Goal: Task Accomplishment & Management: Manage account settings

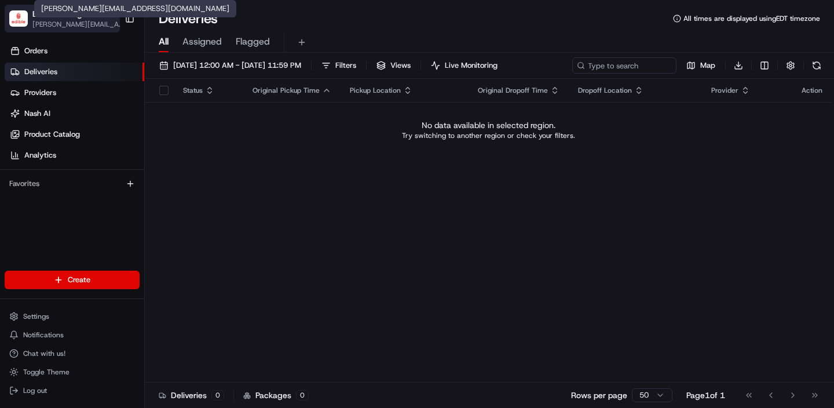
click at [78, 24] on span "[PERSON_NAME][EMAIL_ADDRESS][DOMAIN_NAME]" at bounding box center [79, 24] width 94 height 9
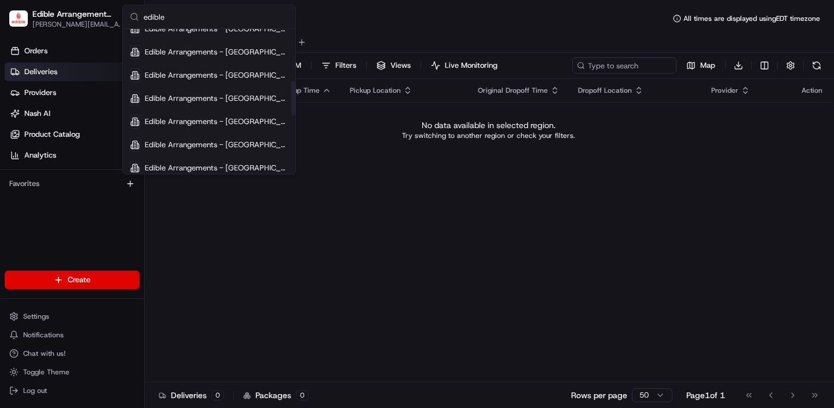
scroll to position [218, 0]
type input "edible"
click at [218, 78] on span "Edible Arrangements - [GEOGRAPHIC_DATA], [GEOGRAPHIC_DATA]" at bounding box center [217, 74] width 144 height 10
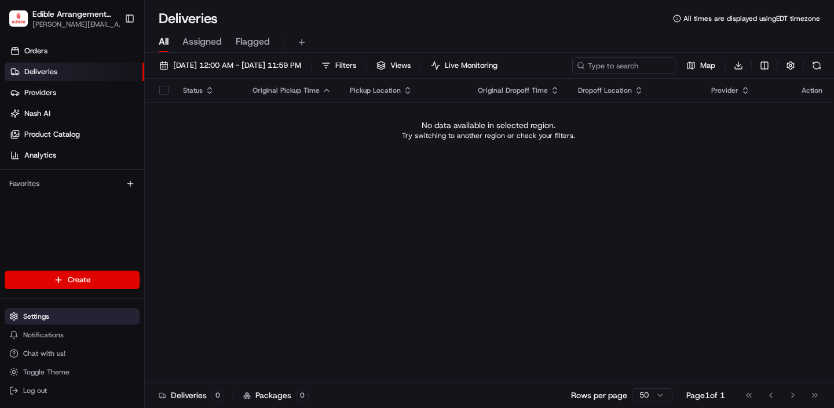
click at [61, 320] on button "Settings" at bounding box center [72, 316] width 135 height 16
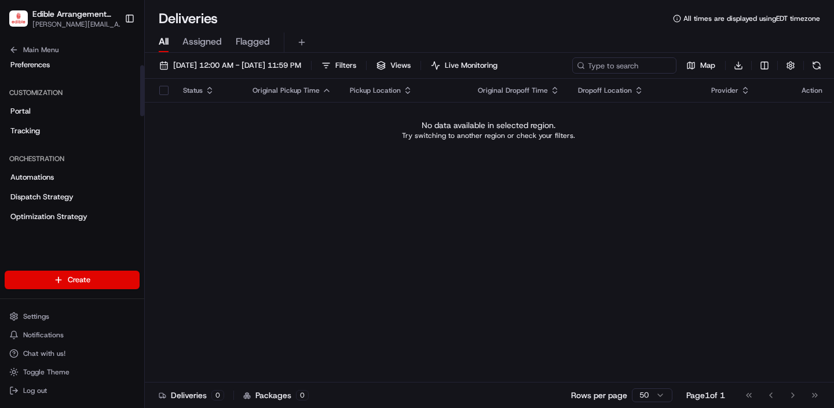
scroll to position [174, 0]
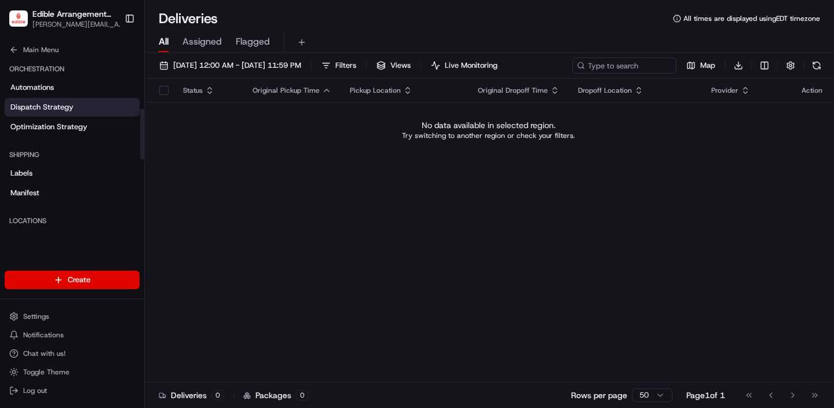
click at [52, 104] on span "Dispatch Strategy" at bounding box center [41, 107] width 63 height 10
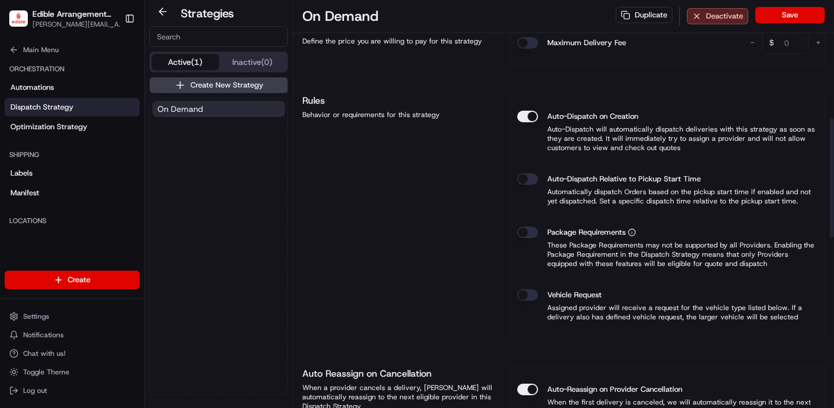
scroll to position [425, 0]
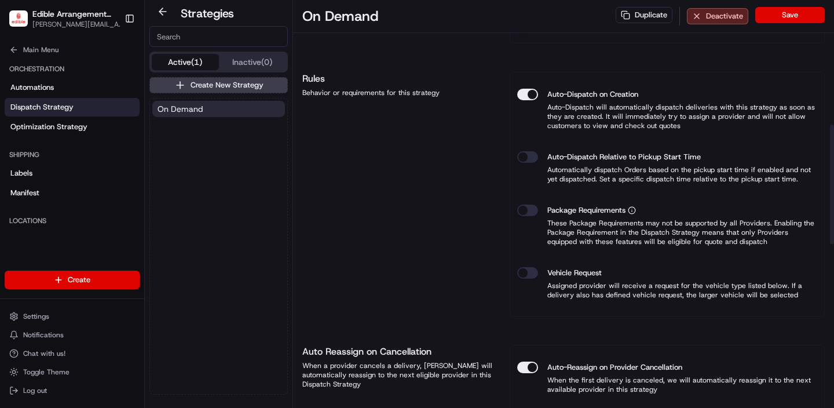
click at [529, 269] on button "Vehicle Request" at bounding box center [527, 273] width 21 height 12
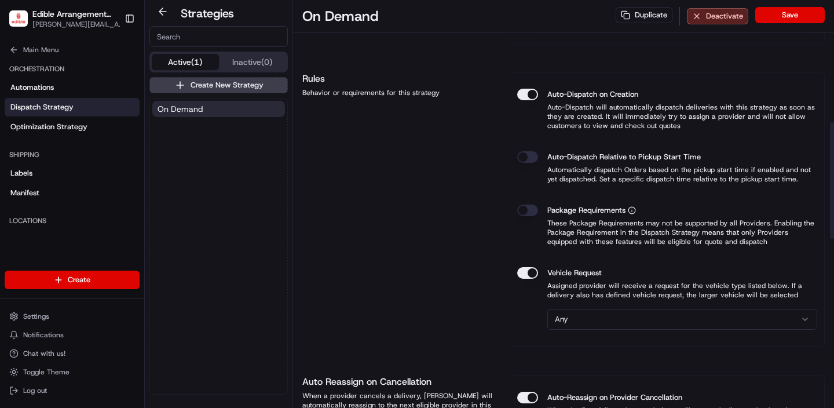
scroll to position [431, 0]
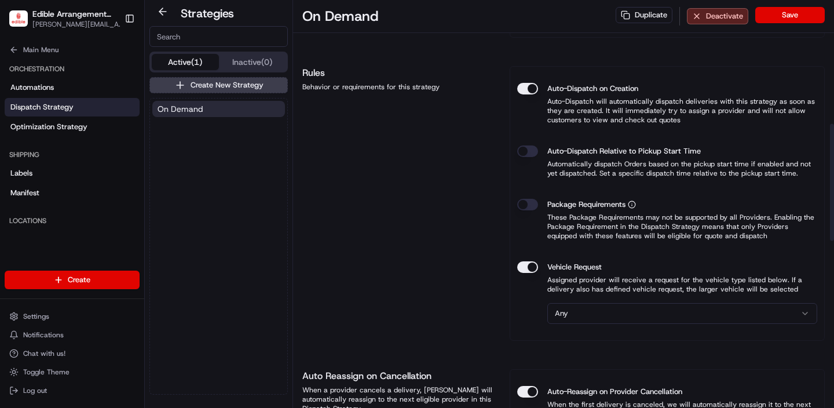
click at [643, 309] on html "Edible Arrangements - [GEOGRAPHIC_DATA], [GEOGRAPHIC_DATA] [EMAIL_ADDRESS][DOMA…" at bounding box center [417, 204] width 834 height 408
click at [784, 16] on button "Save" at bounding box center [789, 15] width 69 height 16
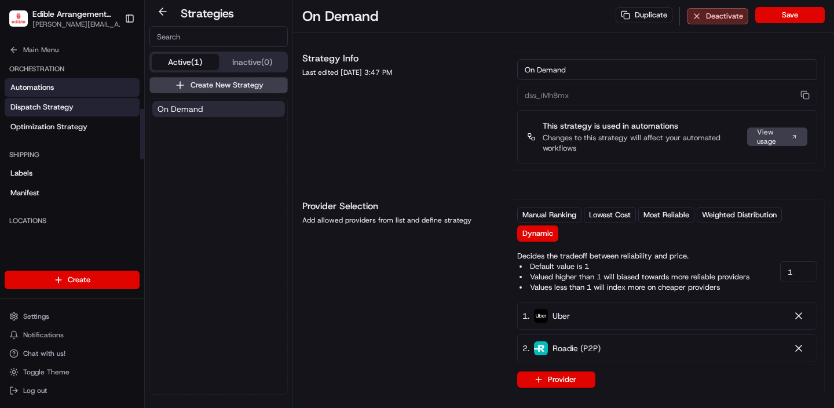
click at [55, 92] on link "Automations" at bounding box center [72, 87] width 135 height 19
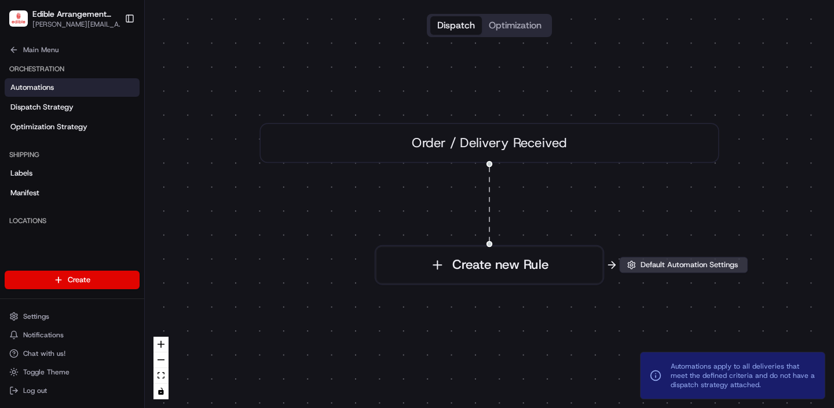
click at [667, 262] on span "Default Automation Settings" at bounding box center [689, 264] width 102 height 10
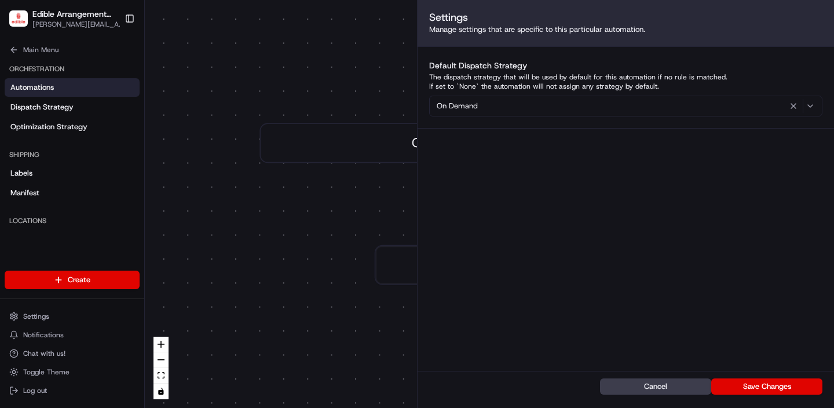
click at [308, 248] on div "0 Order / Delivery Received Create new Rule" at bounding box center [489, 204] width 689 height 408
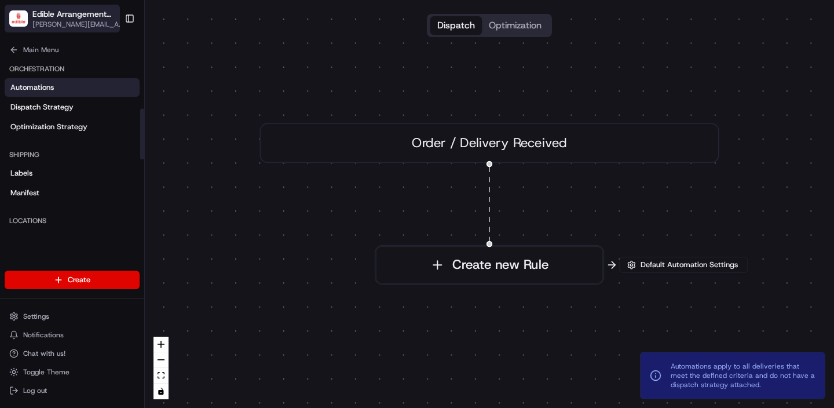
click at [62, 23] on span "[PERSON_NAME][EMAIL_ADDRESS][DOMAIN_NAME]" at bounding box center [79, 24] width 94 height 9
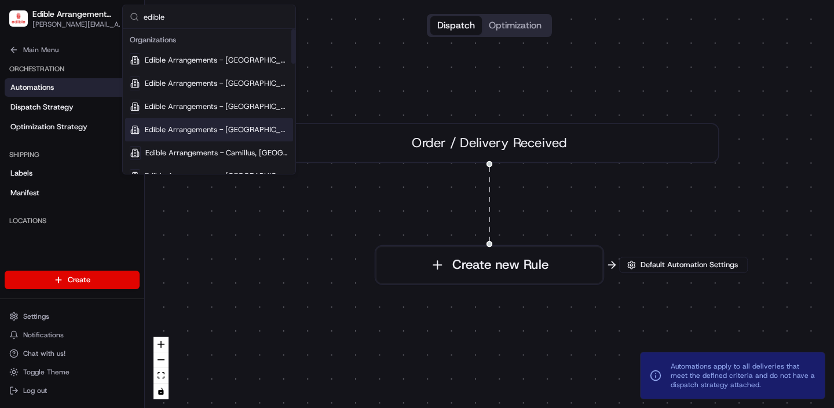
type input "edible"
click at [221, 125] on span "Edible Arrangements - [GEOGRAPHIC_DATA], [GEOGRAPHIC_DATA]" at bounding box center [217, 129] width 144 height 10
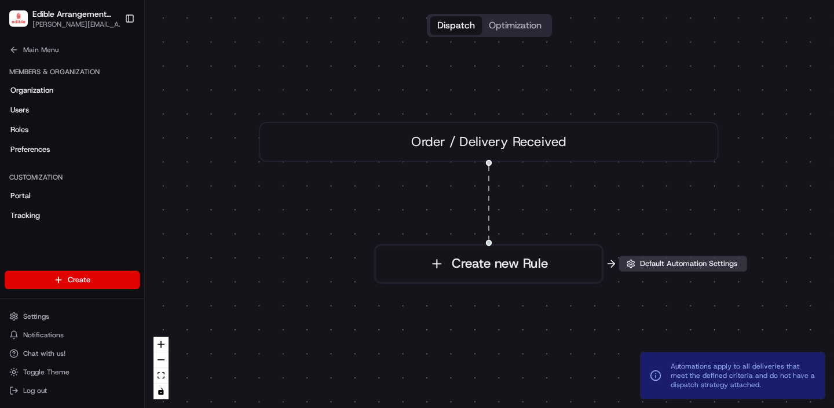
click at [649, 270] on button "Default Automation Settings" at bounding box center [682, 263] width 129 height 16
click at [651, 265] on span "Default Automation Settings" at bounding box center [688, 263] width 102 height 10
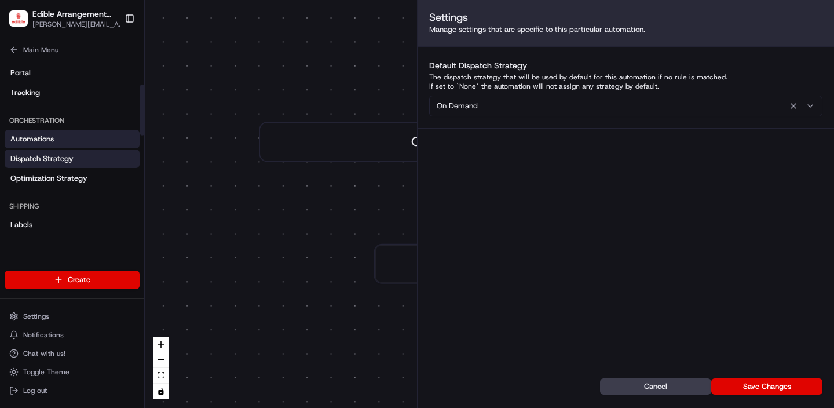
scroll to position [149, 0]
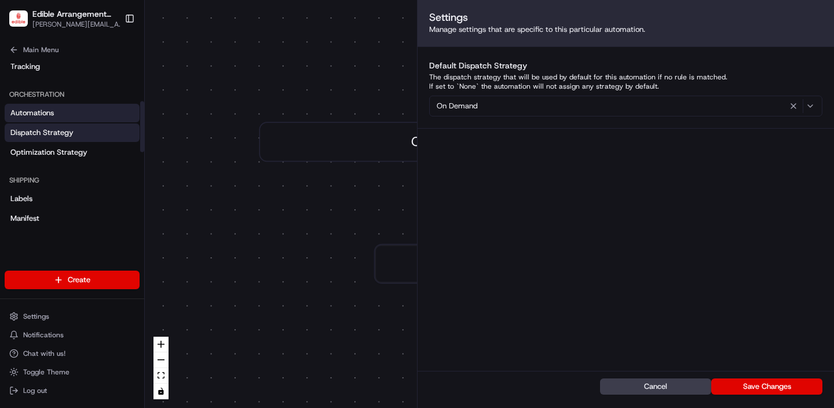
click at [45, 133] on span "Dispatch Strategy" at bounding box center [41, 132] width 63 height 10
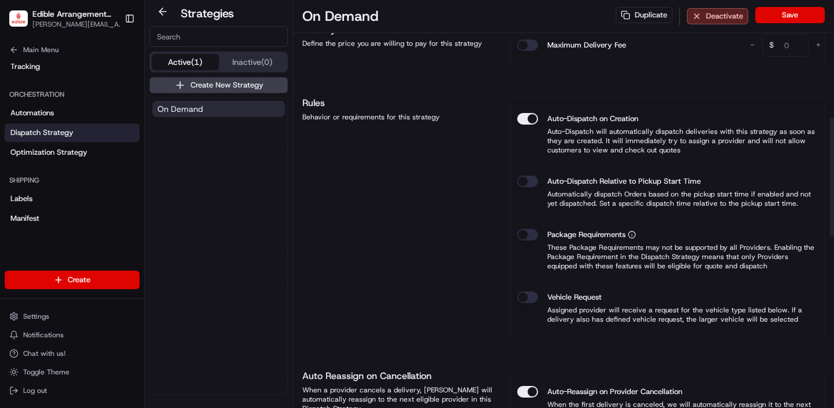
scroll to position [399, 0]
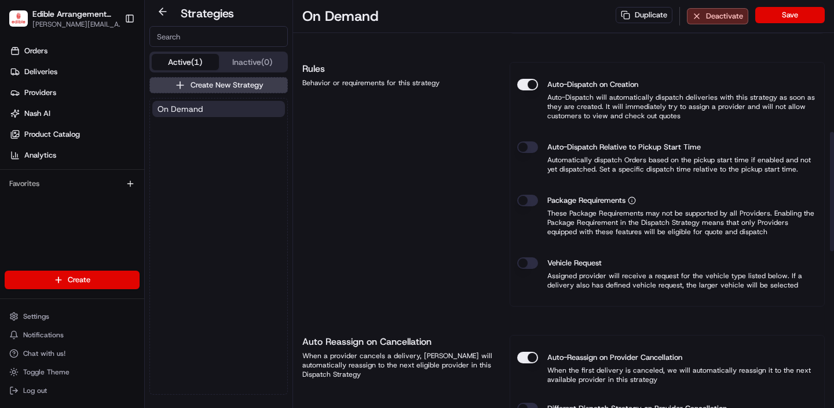
scroll to position [449, 0]
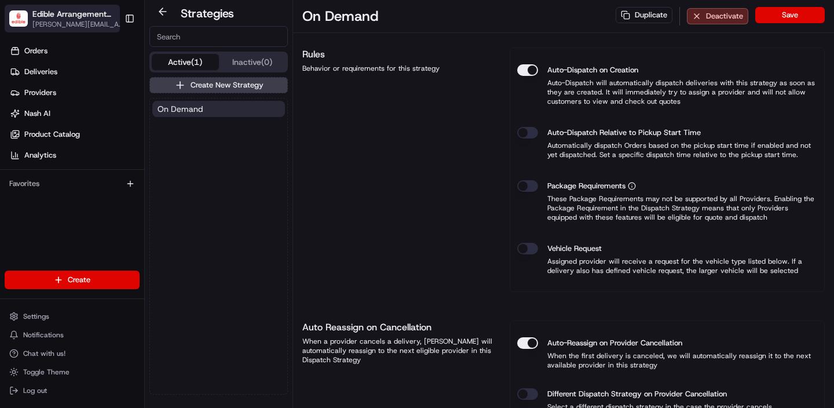
click at [40, 14] on span "Edible Arrangements - [GEOGRAPHIC_DATA], [GEOGRAPHIC_DATA]" at bounding box center [73, 14] width 82 height 12
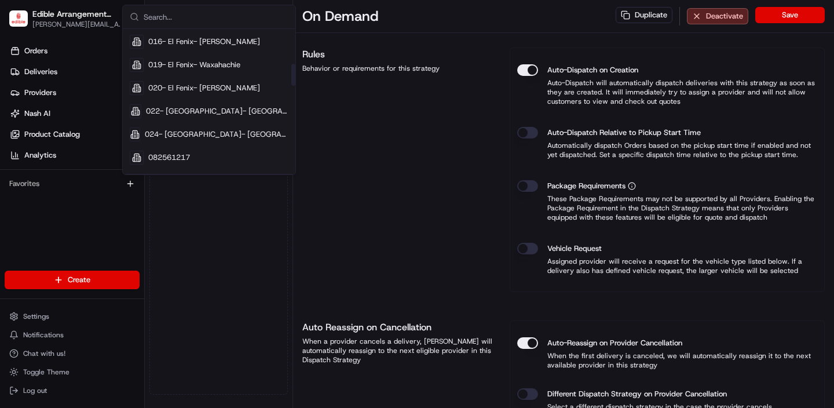
scroll to position [228, 0]
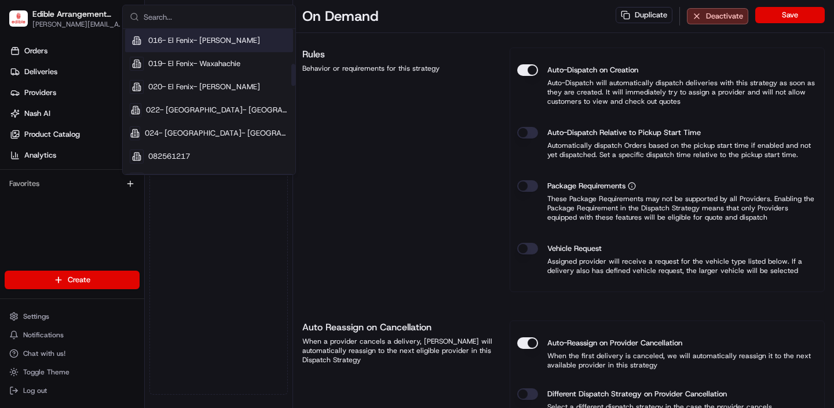
click at [191, 20] on input "text" at bounding box center [216, 16] width 145 height 23
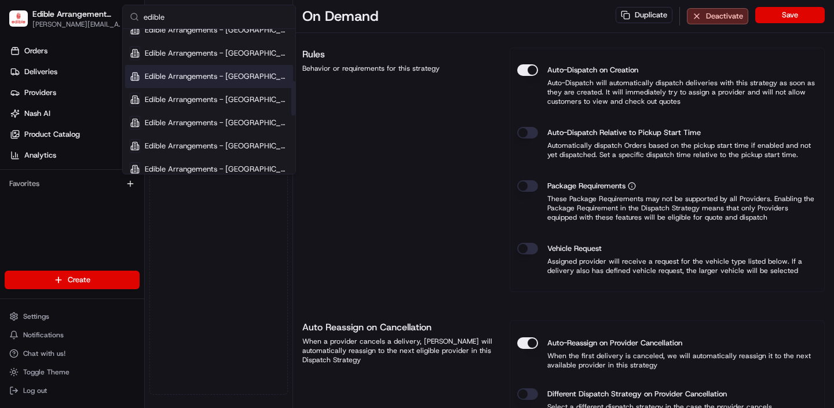
scroll to position [204, 0]
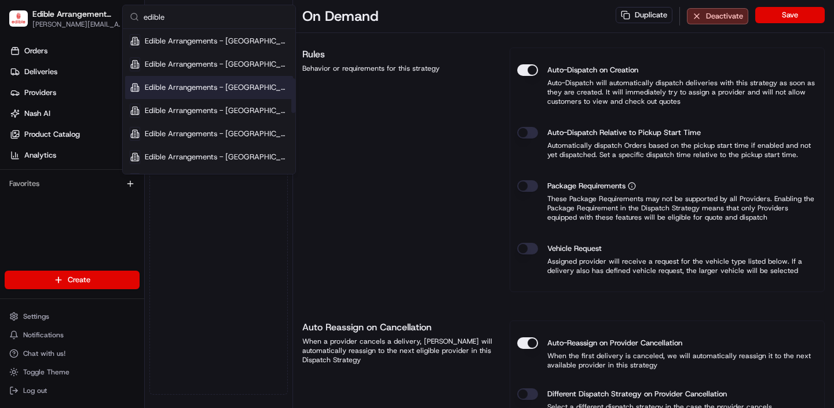
type input "edible"
click at [212, 86] on span "Edible Arrangements - [GEOGRAPHIC_DATA], [GEOGRAPHIC_DATA]" at bounding box center [217, 87] width 144 height 10
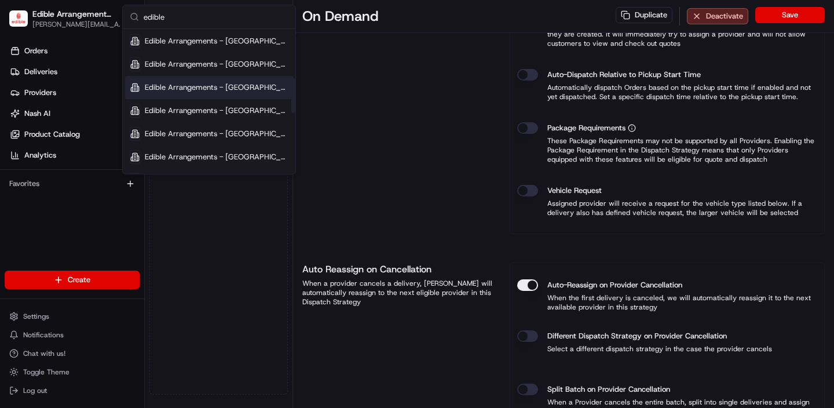
scroll to position [391, 0]
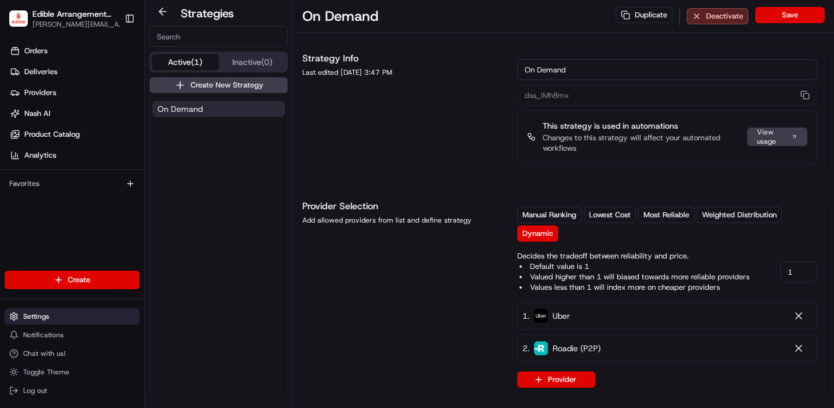
click at [34, 317] on span "Settings" at bounding box center [36, 315] width 26 height 9
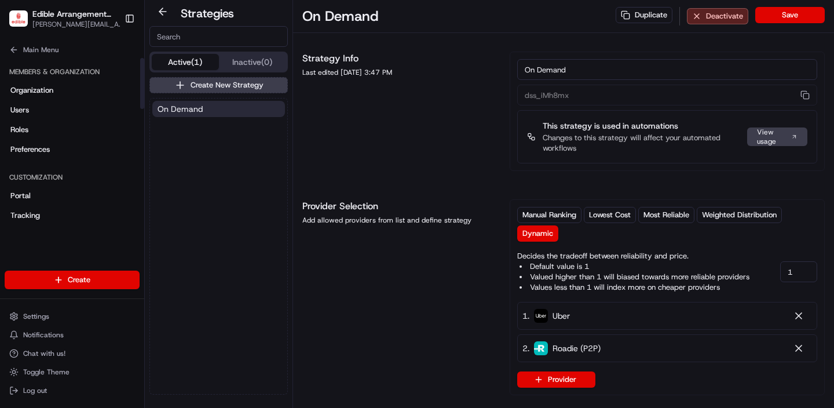
scroll to position [19, 0]
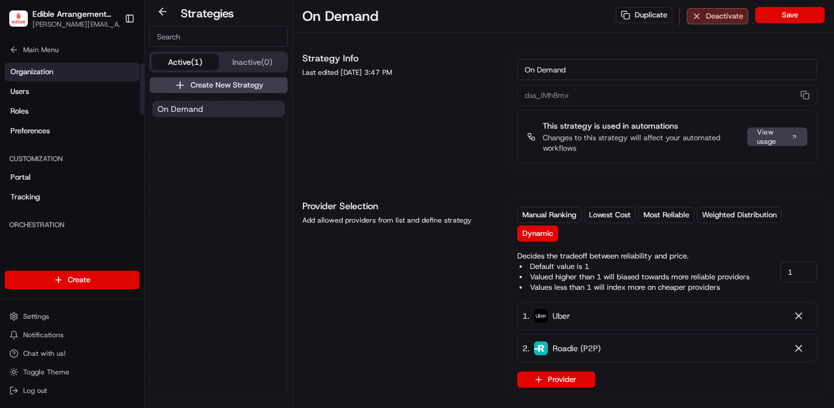
click at [36, 80] on link "Organization" at bounding box center [72, 72] width 135 height 19
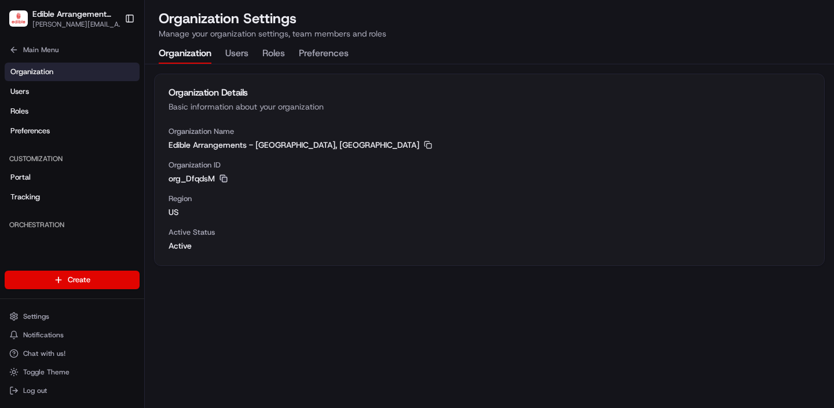
click at [224, 177] on icon "button" at bounding box center [223, 178] width 8 height 8
